Goal: Find contact information: Find contact information

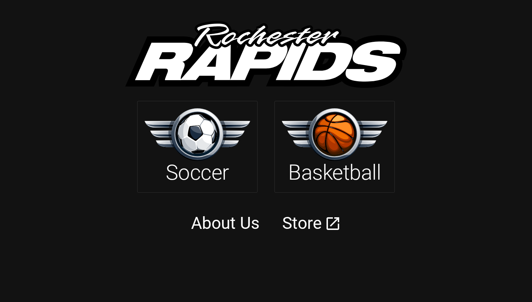
click at [338, 142] on img at bounding box center [335, 134] width 106 height 52
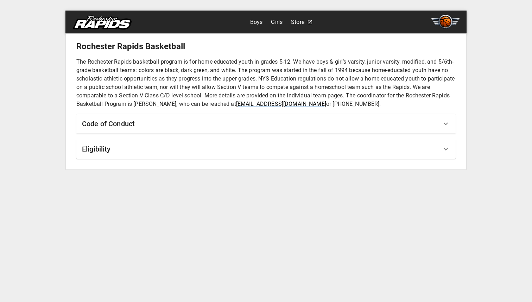
click at [252, 21] on link "Boys" at bounding box center [256, 22] width 13 height 11
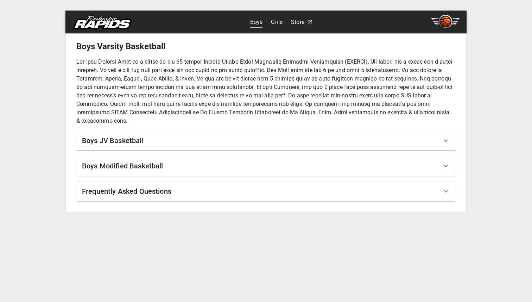
click at [234, 165] on div "Boys Modified Basketball" at bounding box center [262, 165] width 360 height 11
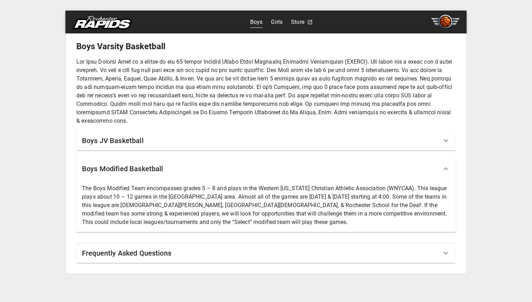
click at [241, 192] on p "The Boys Modified Team encompasses grades 5 – 8 and plays in the Western [US_ST…" at bounding box center [266, 205] width 368 height 42
click at [441, 22] on img at bounding box center [445, 22] width 28 height 14
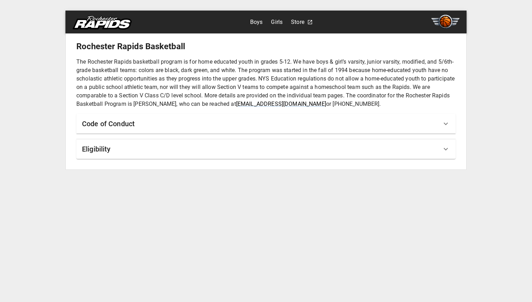
click at [440, 22] on img at bounding box center [445, 22] width 28 height 14
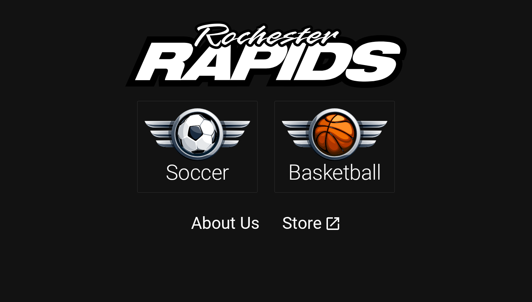
click at [331, 149] on img at bounding box center [335, 134] width 106 height 52
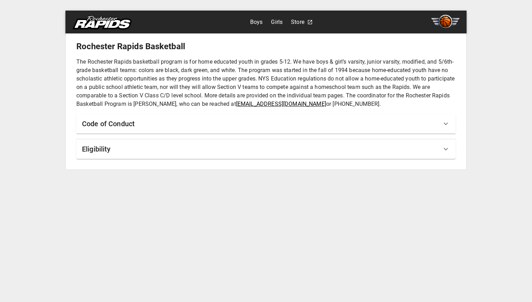
click at [254, 105] on link "[EMAIL_ADDRESS][DOMAIN_NAME]" at bounding box center [281, 104] width 90 height 7
